Goal: Task Accomplishment & Management: Complete application form

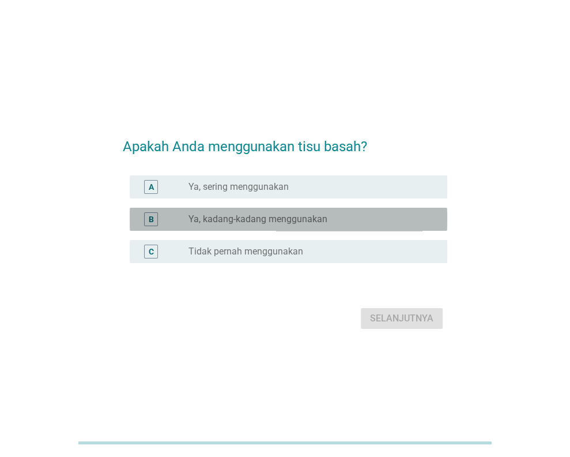
click at [281, 221] on label "Ya, kadang-kadang menggunakan" at bounding box center [257, 219] width 139 height 12
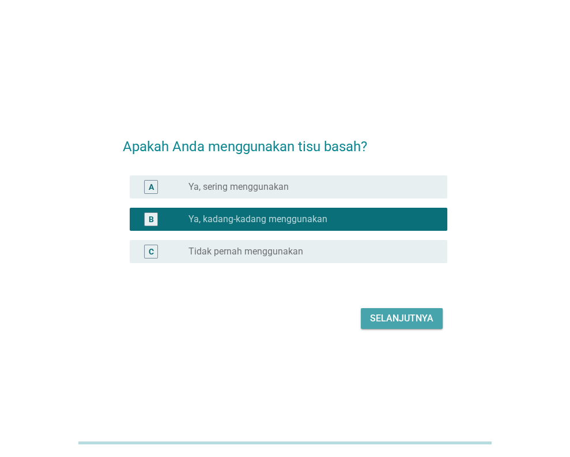
click at [395, 321] on div "Selanjutnya" at bounding box center [401, 318] width 63 height 14
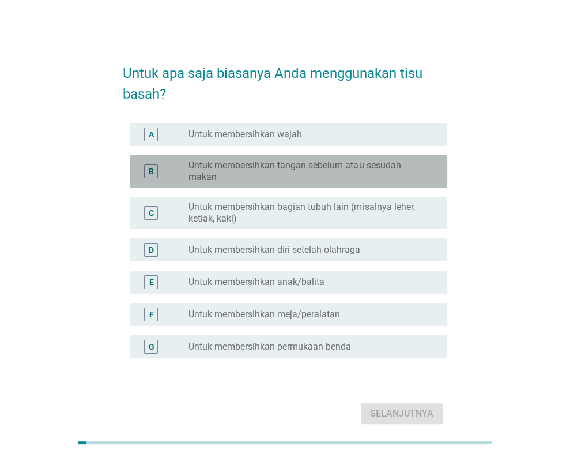
click at [280, 171] on label "Untuk membersihkan tangan sebelum atau sesudah makan" at bounding box center [308, 171] width 240 height 23
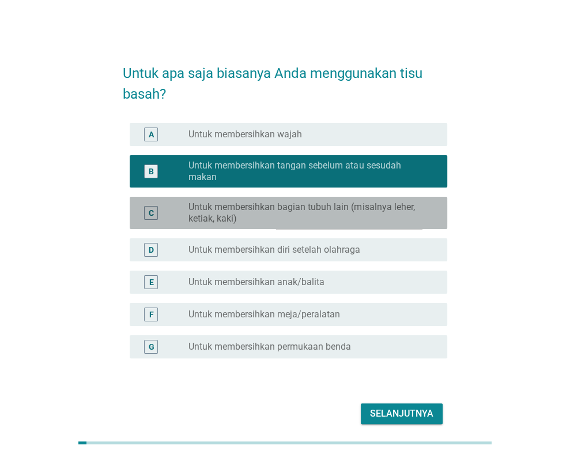
click at [313, 220] on label "Untuk membersihkan bagian tubuh lain (misalnya leher, ketiak, kaki)" at bounding box center [308, 212] width 240 height 23
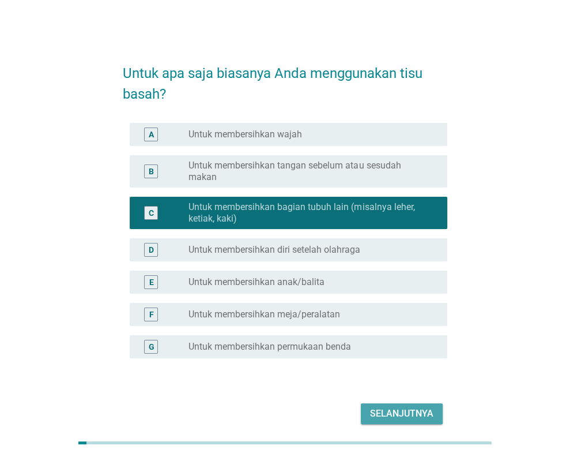
click at [388, 414] on div "Selanjutnya" at bounding box center [401, 413] width 63 height 14
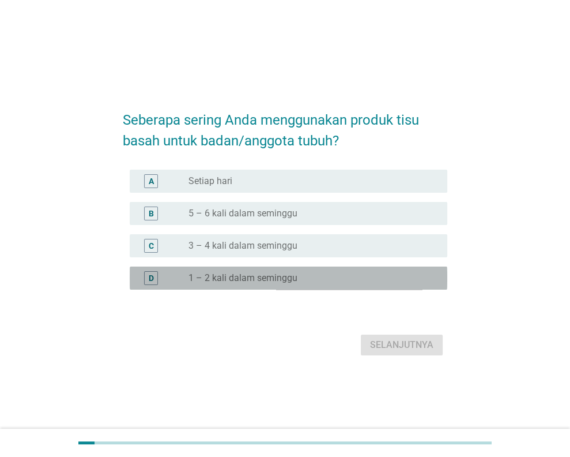
click at [265, 280] on label "1 – 2 kali dalam seminggu" at bounding box center [242, 278] width 109 height 12
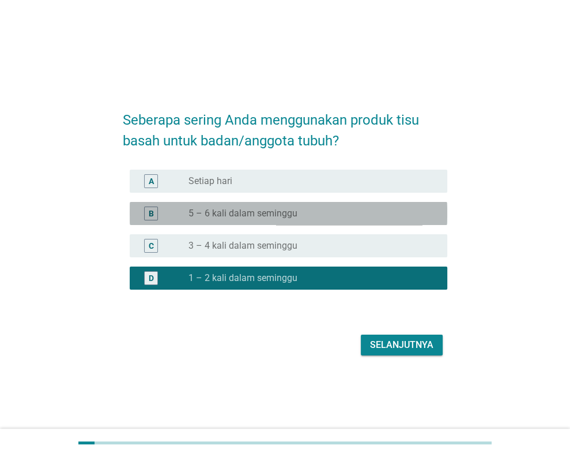
click at [337, 218] on div "radio_button_unchecked 5 – 6 kali dalam seminggu" at bounding box center [308, 214] width 240 height 12
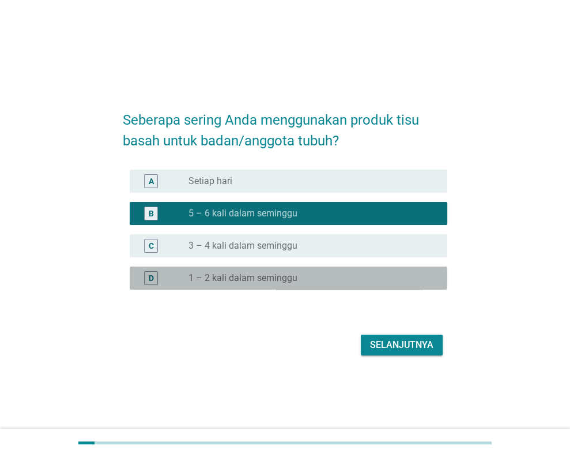
click at [334, 276] on div "radio_button_unchecked 1 – 2 kali dalam seminggu" at bounding box center [308, 278] width 240 height 12
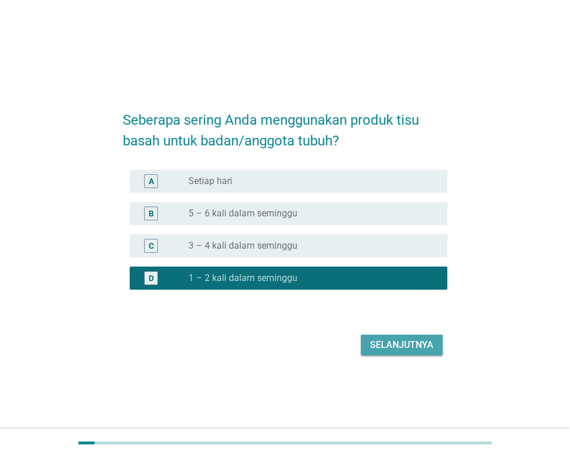
click at [388, 348] on div "Selanjutnya" at bounding box center [401, 345] width 63 height 14
